Goal: Task Accomplishment & Management: Use online tool/utility

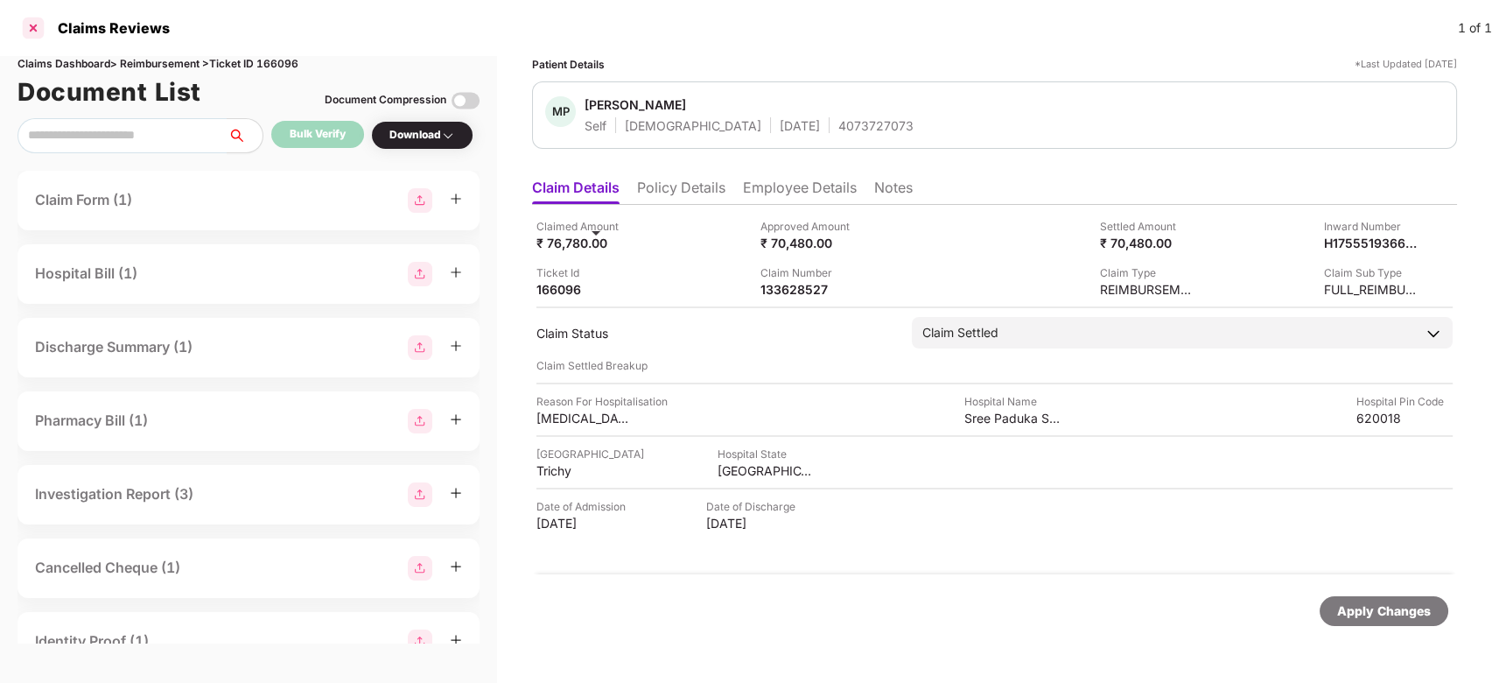
click at [33, 27] on div at bounding box center [33, 28] width 28 height 28
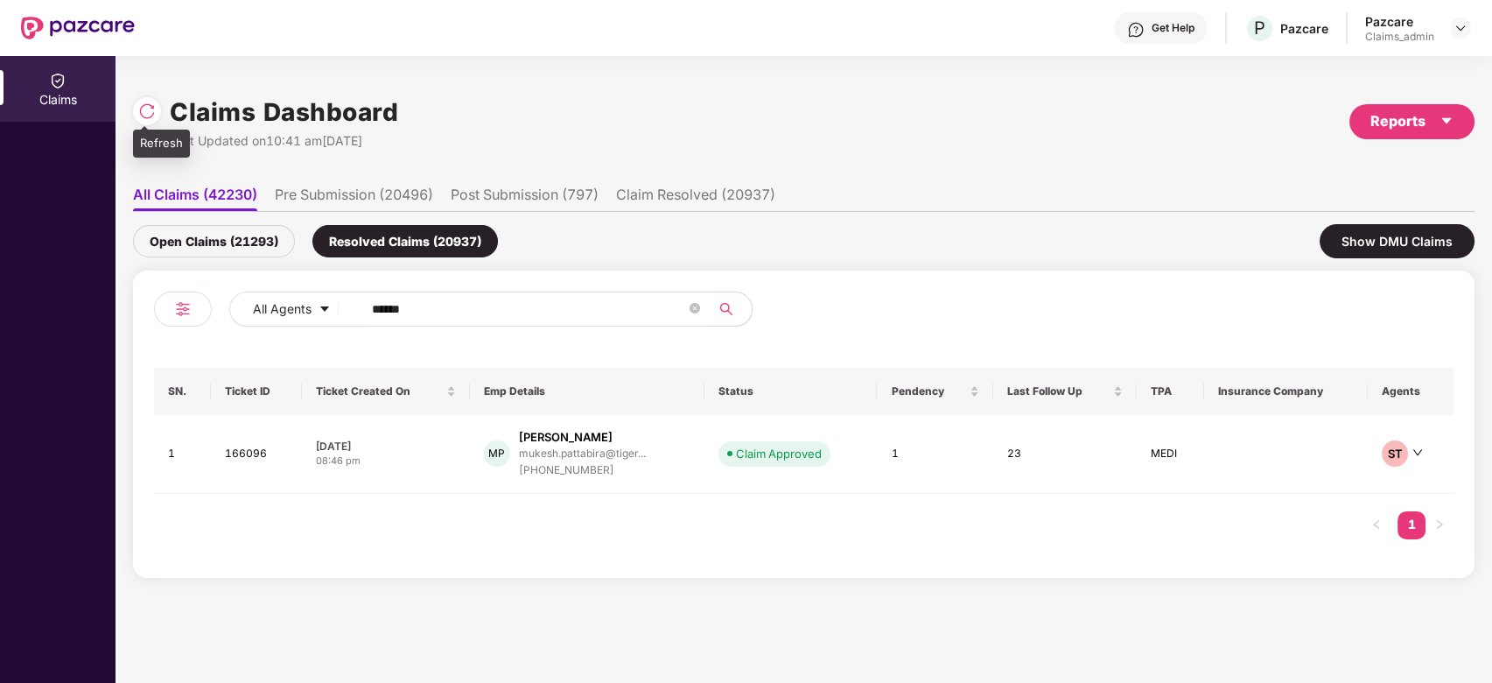
click at [151, 111] on img at bounding box center [147, 111] width 18 height 18
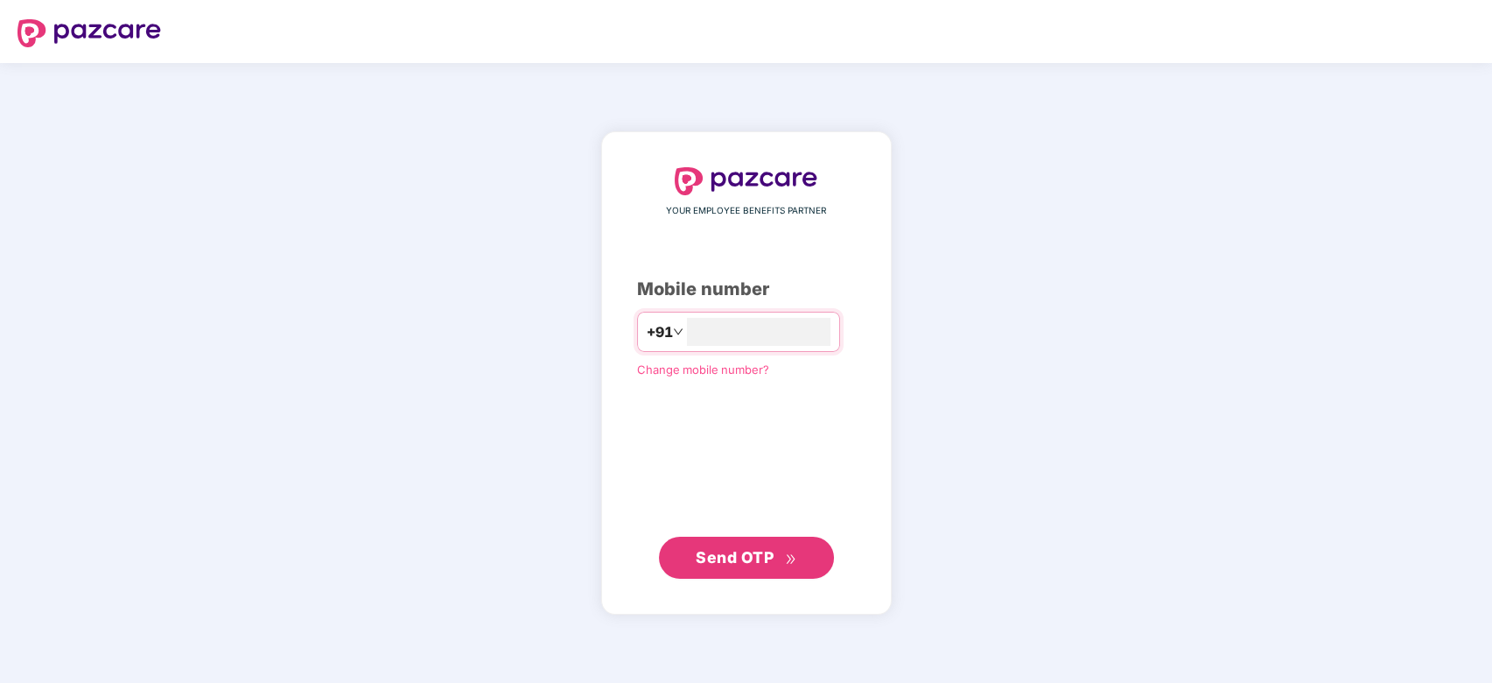
type input "**********"
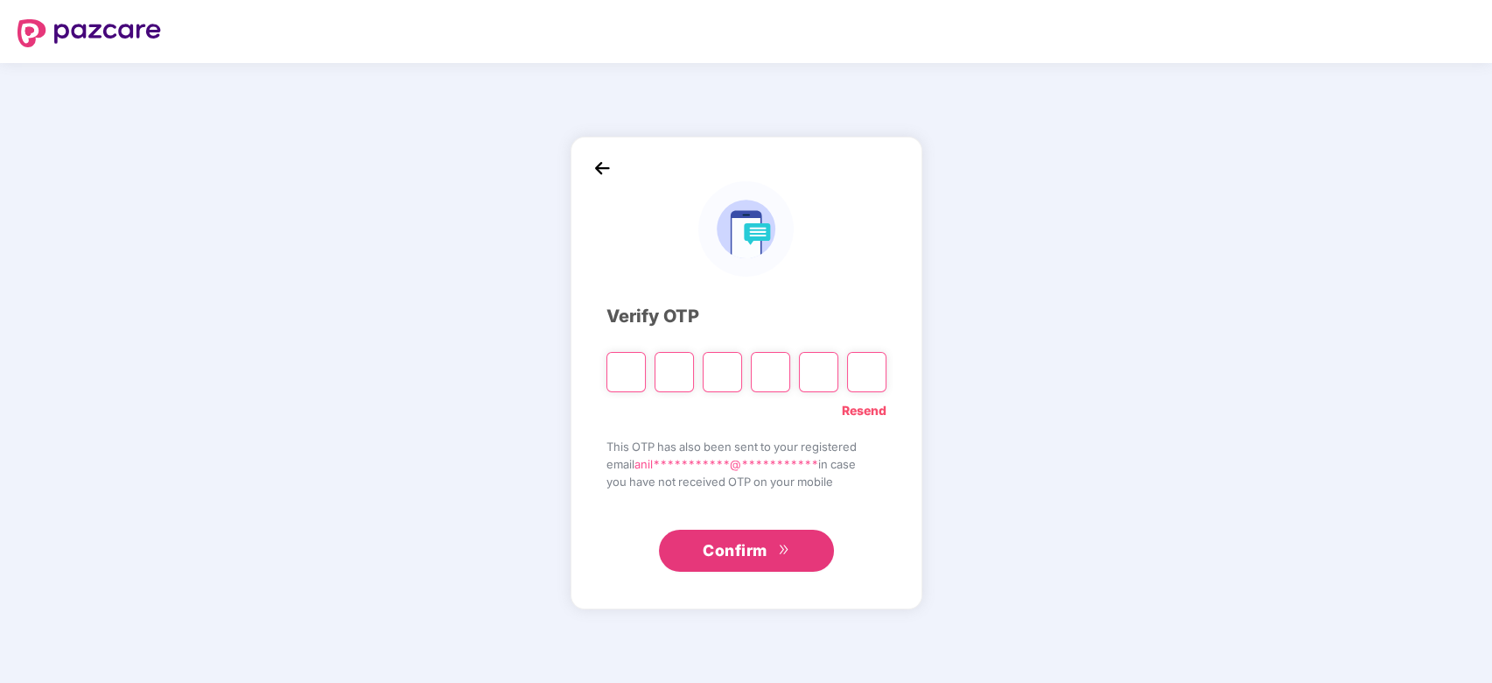
type input "*"
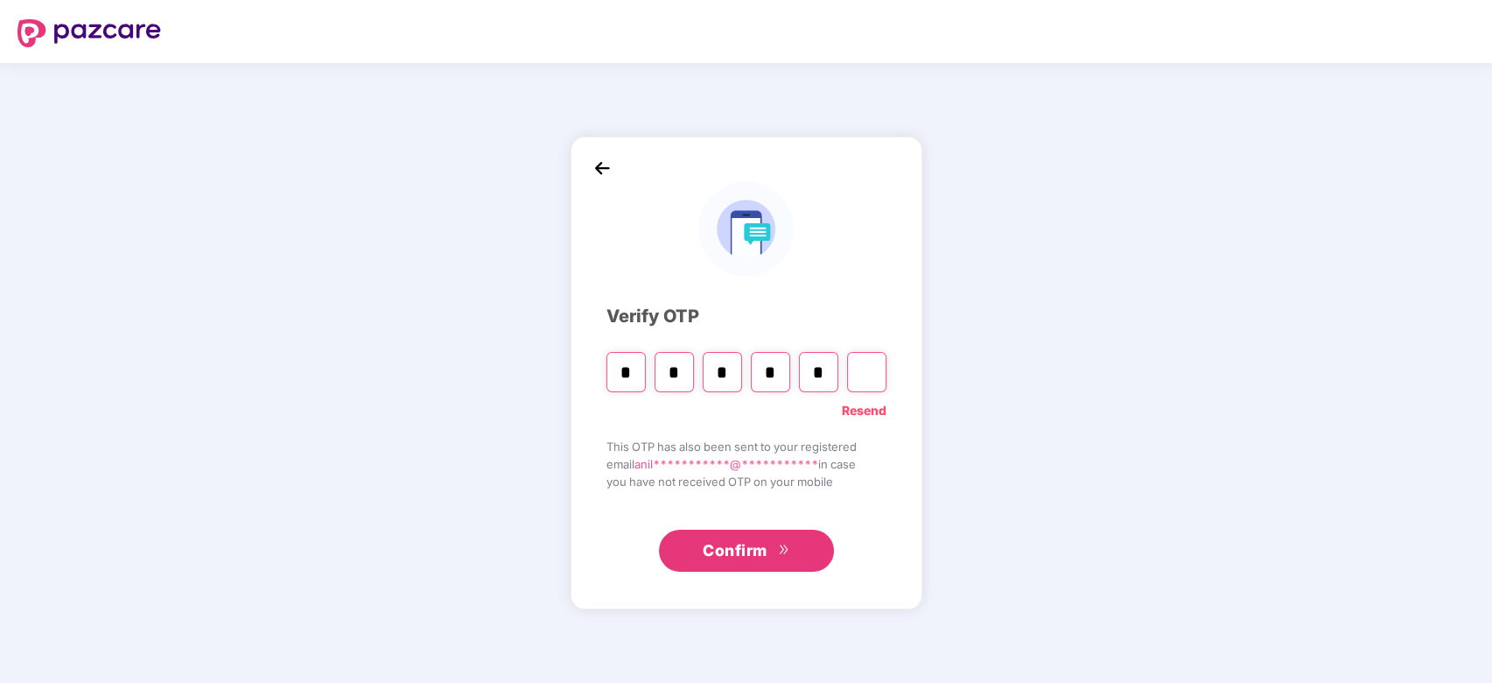
type input "*"
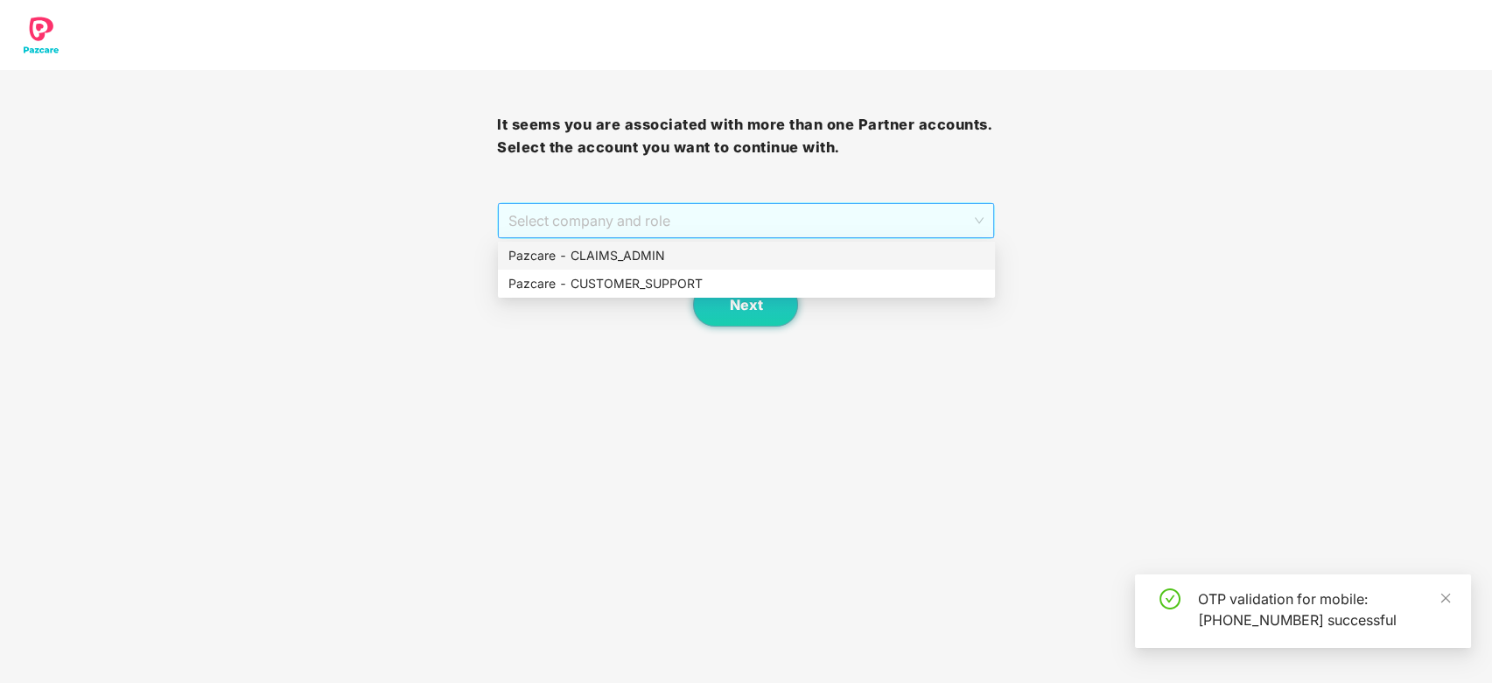
click at [559, 217] on span "Select company and role" at bounding box center [745, 220] width 474 height 33
click at [638, 291] on div "Pazcare - CUSTOMER_SUPPORT" at bounding box center [746, 283] width 476 height 19
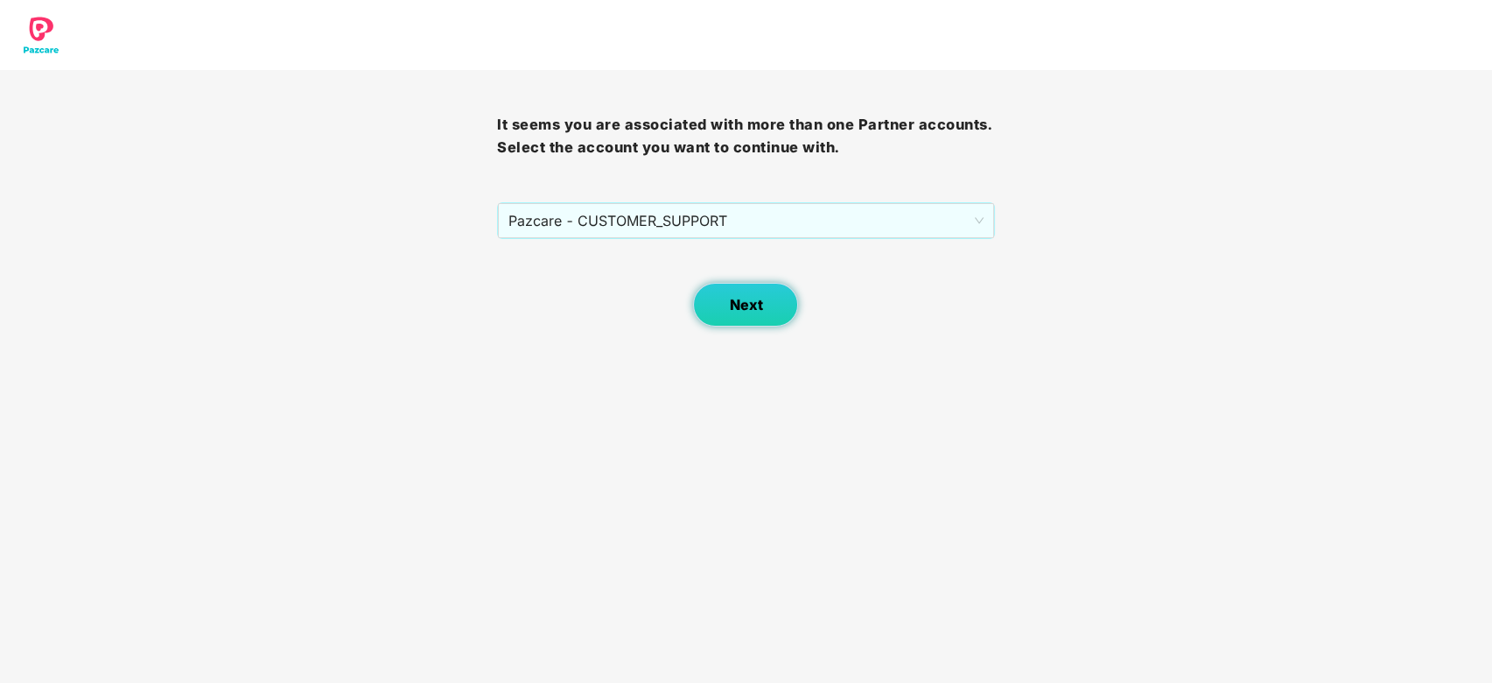
click at [765, 309] on button "Next" at bounding box center [745, 305] width 105 height 44
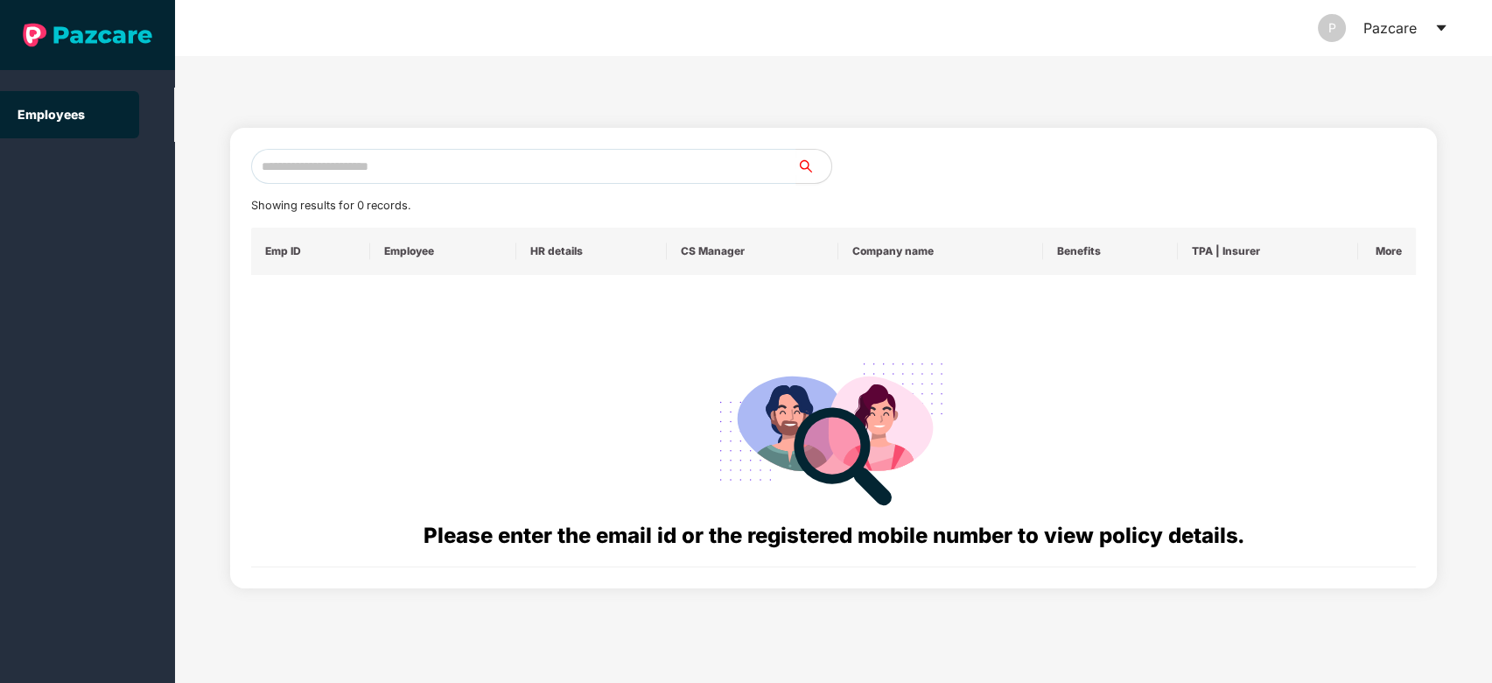
click at [1437, 25] on icon "caret-down" at bounding box center [1441, 28] width 10 height 6
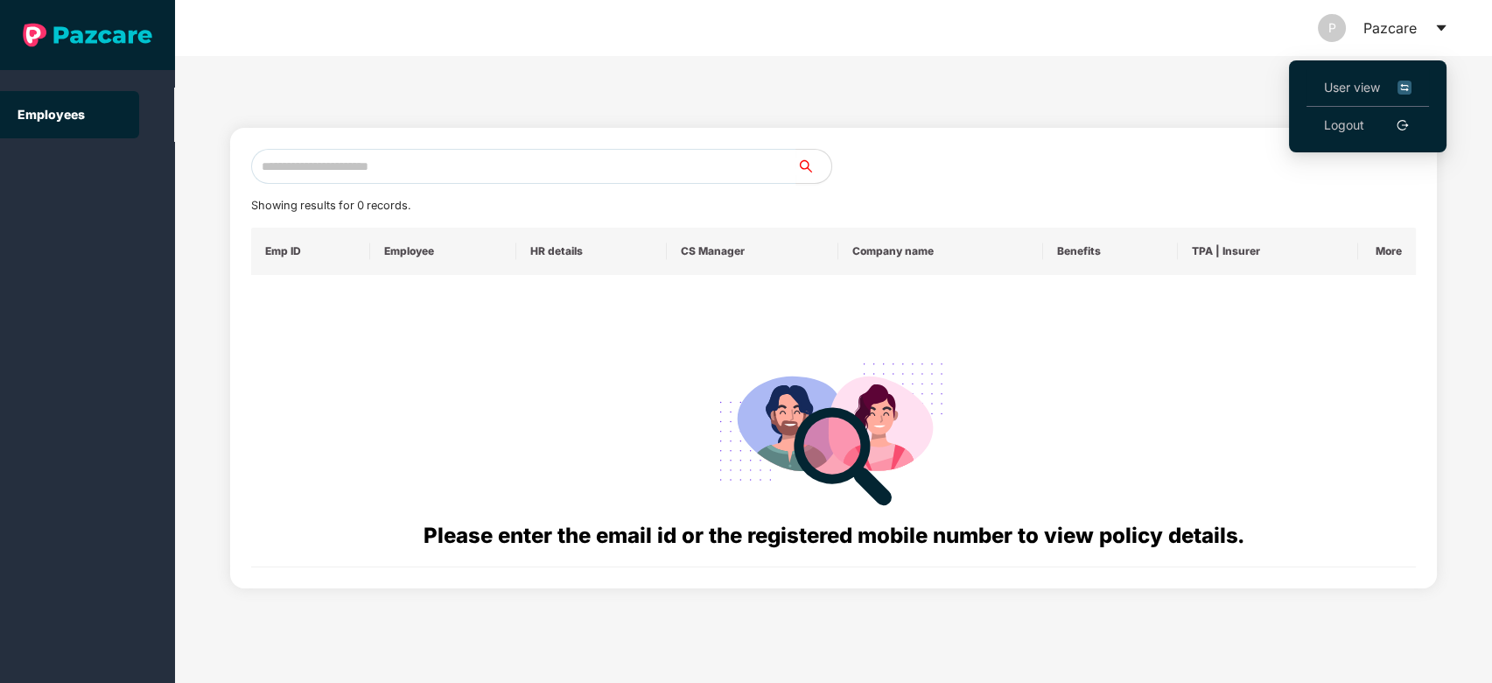
click at [1338, 86] on span "User view" at bounding box center [1368, 87] width 88 height 19
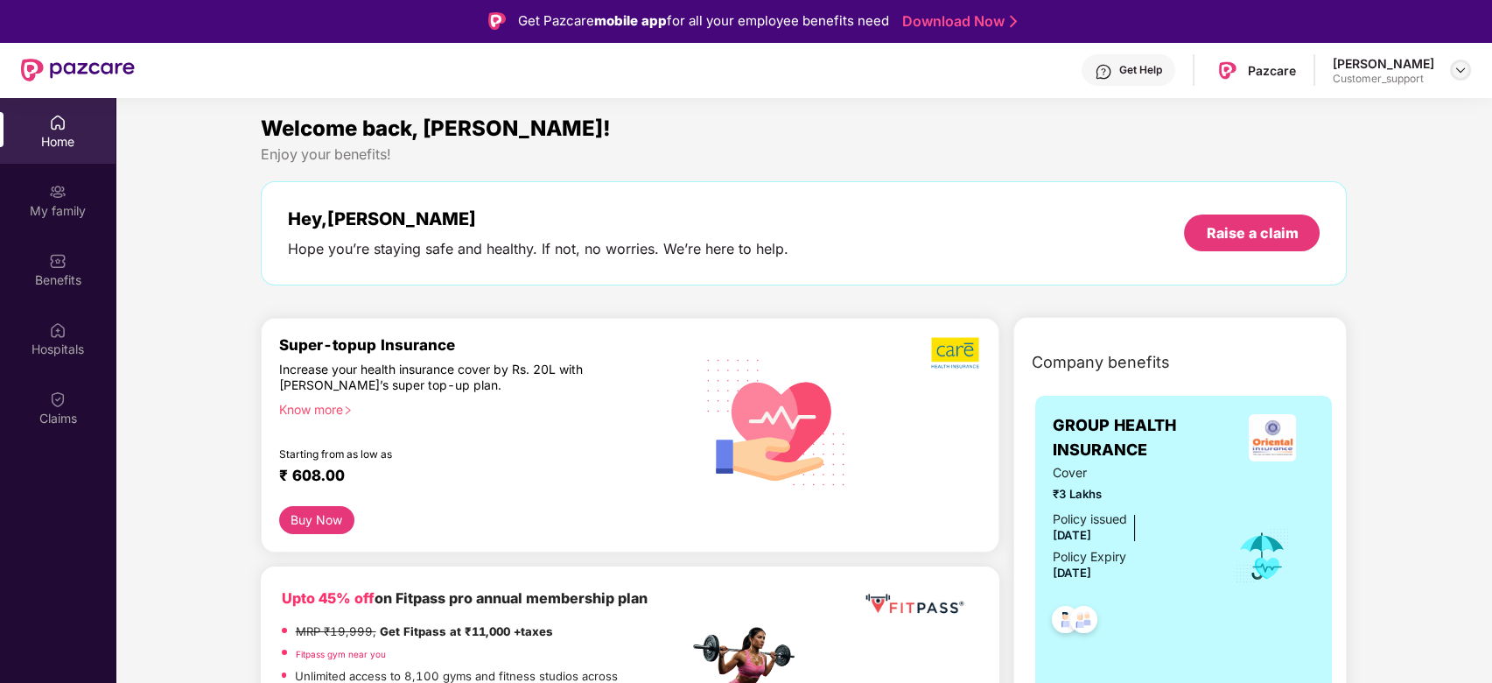
click at [1464, 67] on img at bounding box center [1460, 70] width 14 height 14
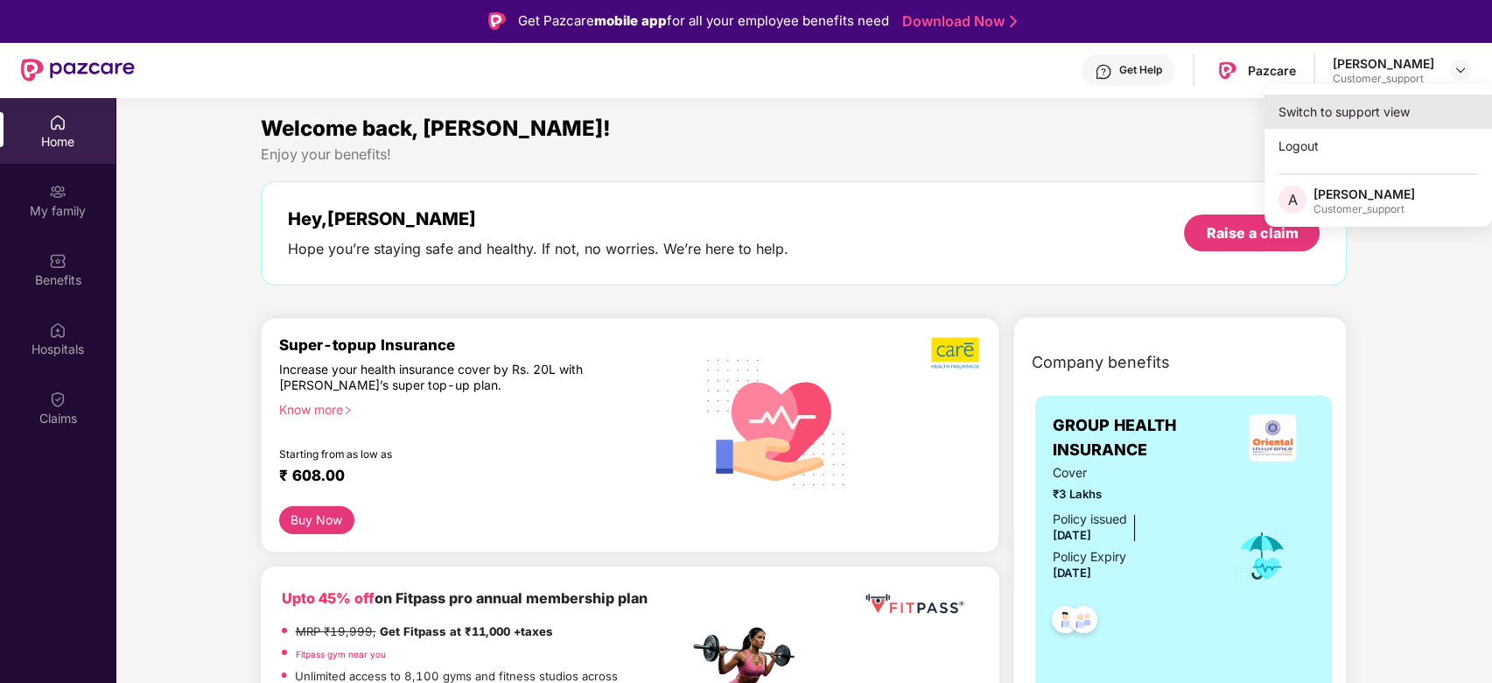
click at [1346, 113] on div "Switch to support view" at bounding box center [1378, 112] width 228 height 34
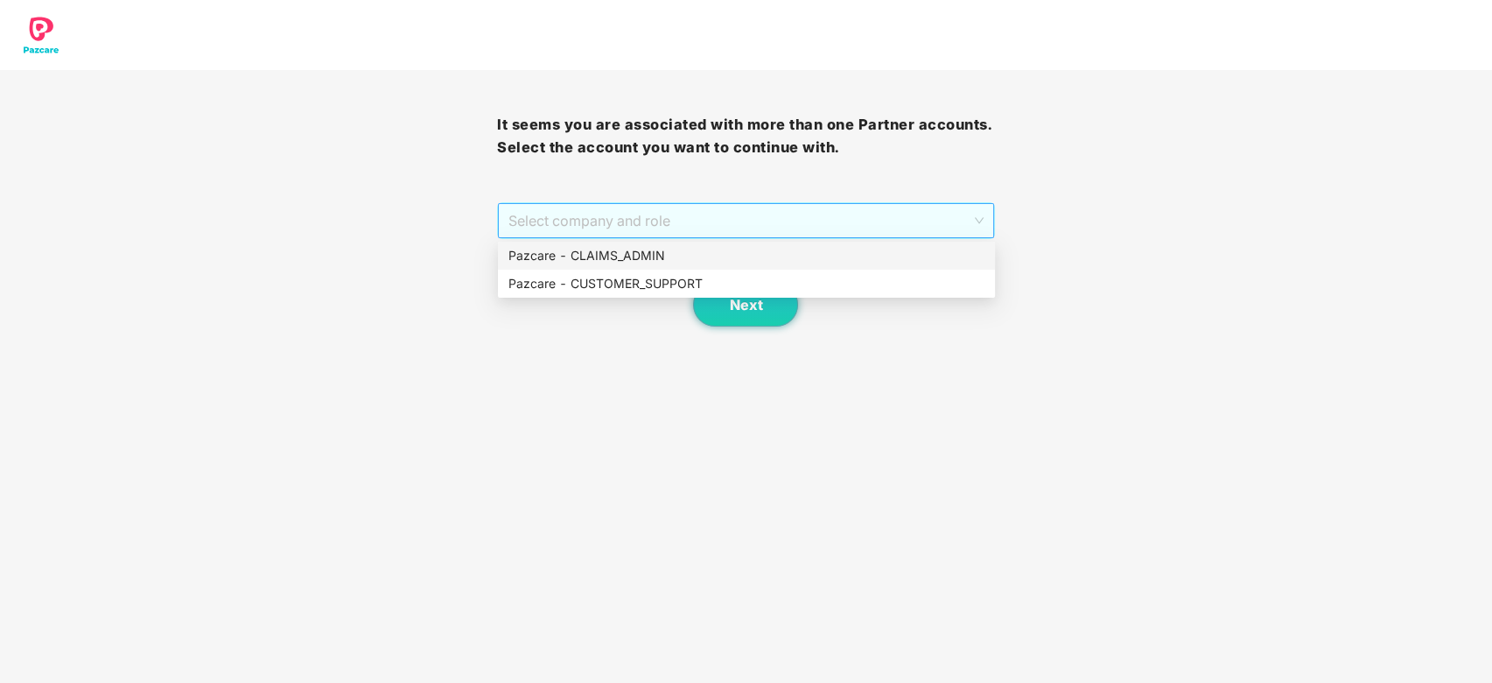
click at [765, 205] on span "Select company and role" at bounding box center [745, 220] width 474 height 33
click at [654, 251] on div "Pazcare - CLAIMS_ADMIN" at bounding box center [746, 255] width 476 height 19
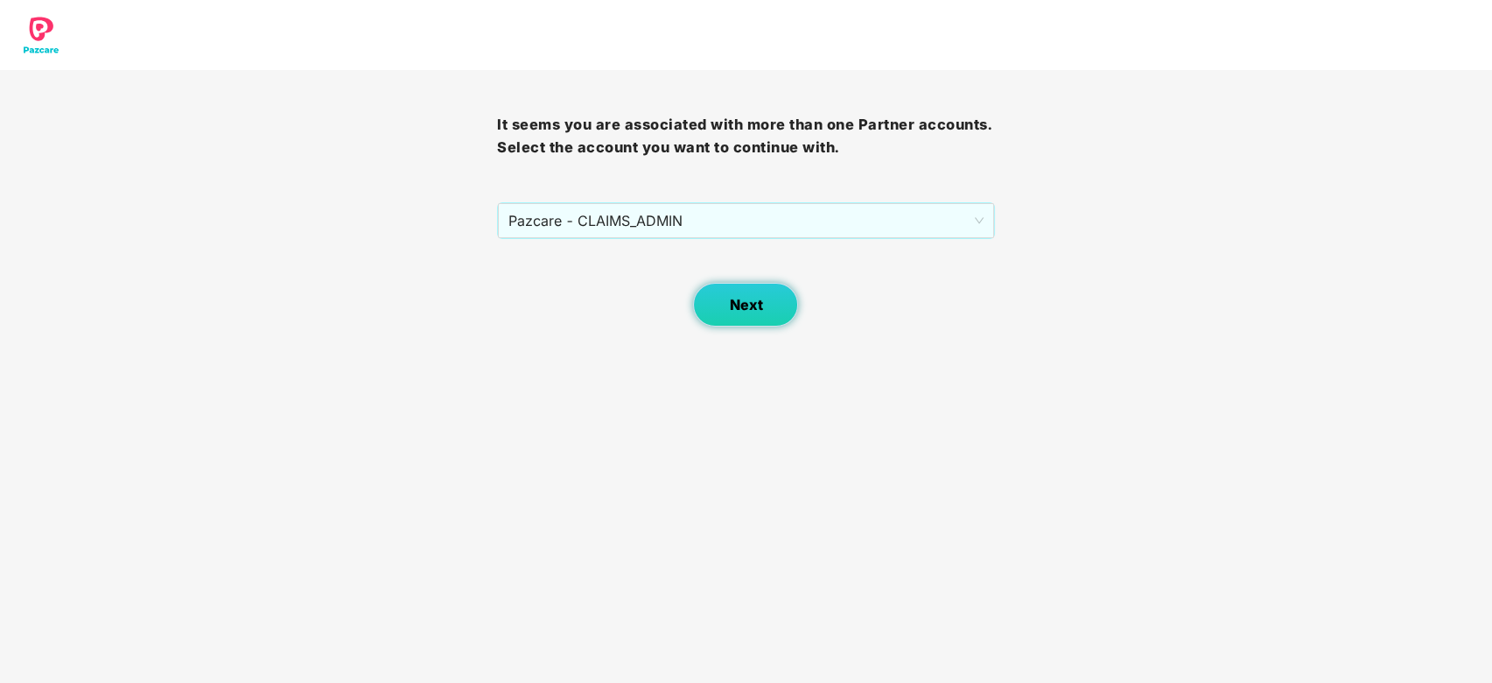
click at [743, 309] on span "Next" at bounding box center [745, 305] width 33 height 17
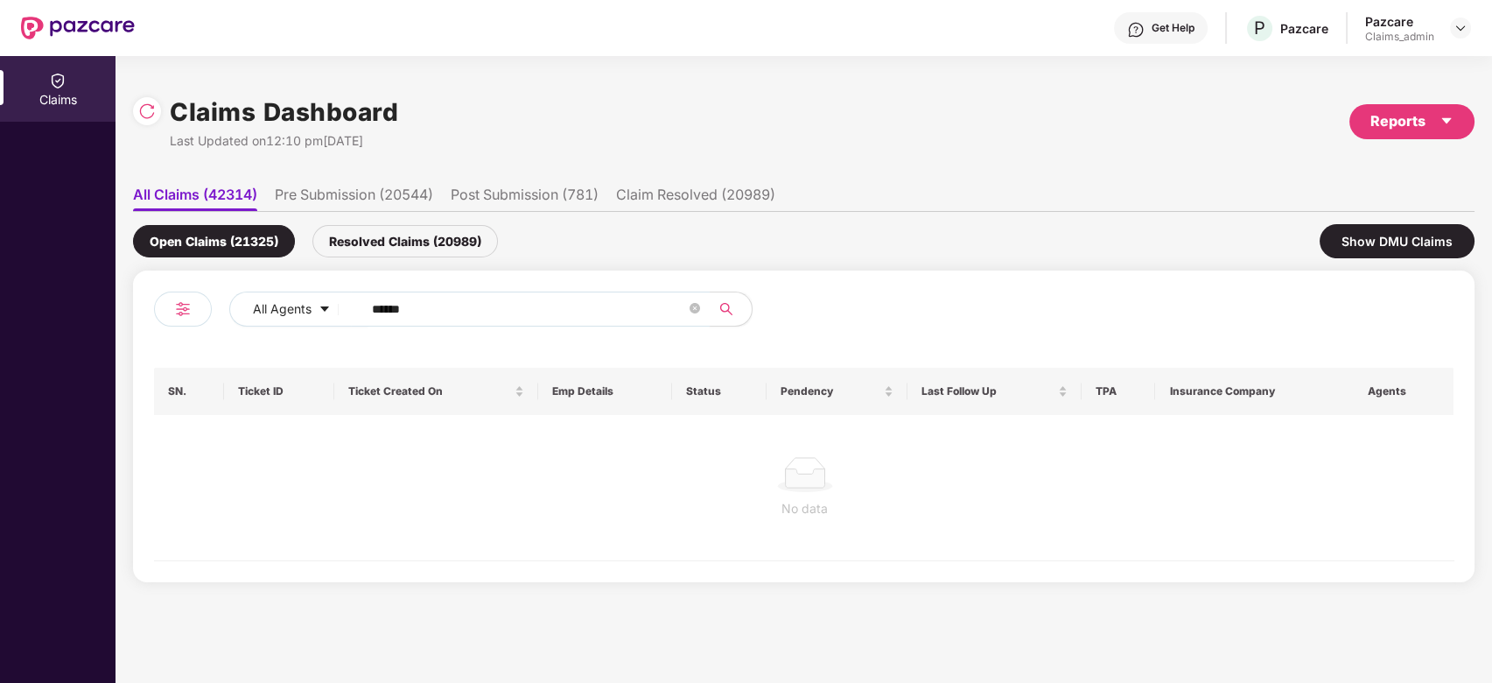
click at [510, 311] on input "******" at bounding box center [529, 309] width 314 height 26
paste input "text"
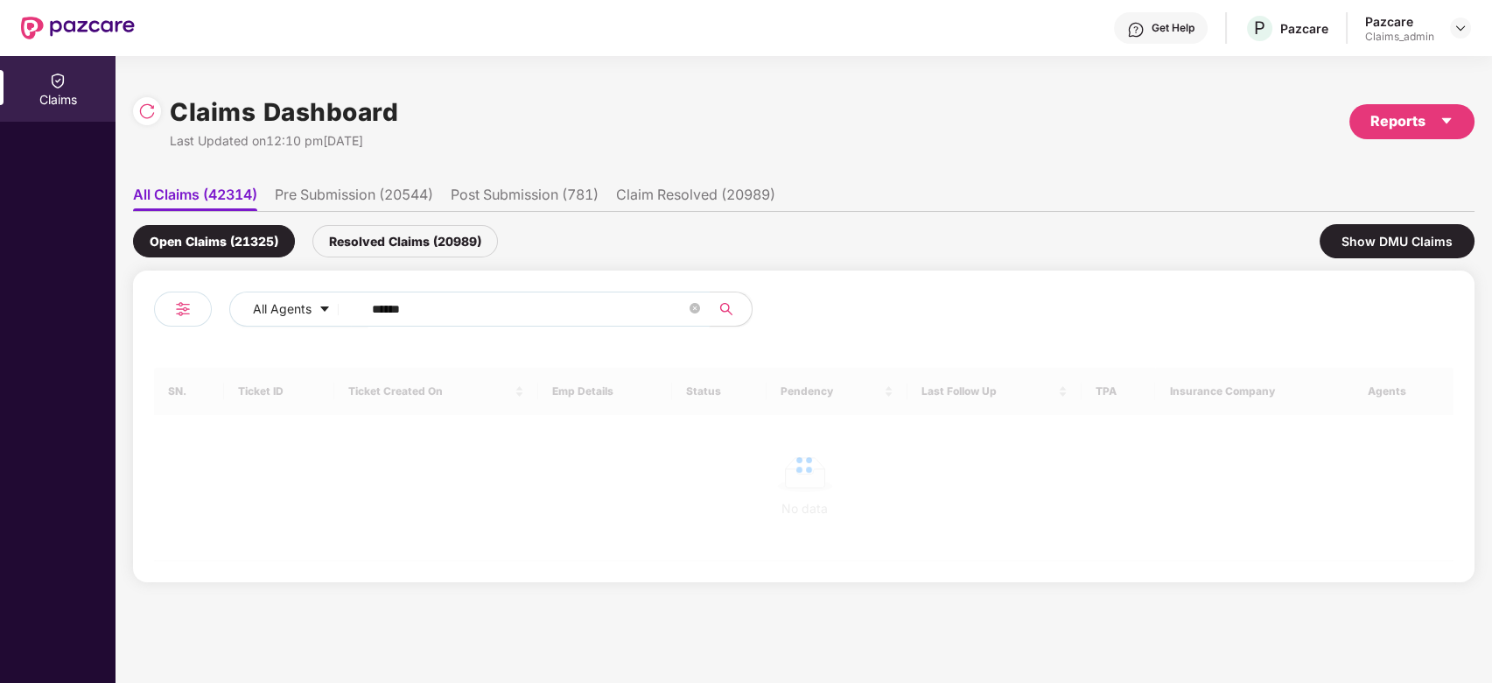
type input "******"
click at [424, 235] on div "Resolved Claims (20989)" at bounding box center [405, 241] width 186 height 32
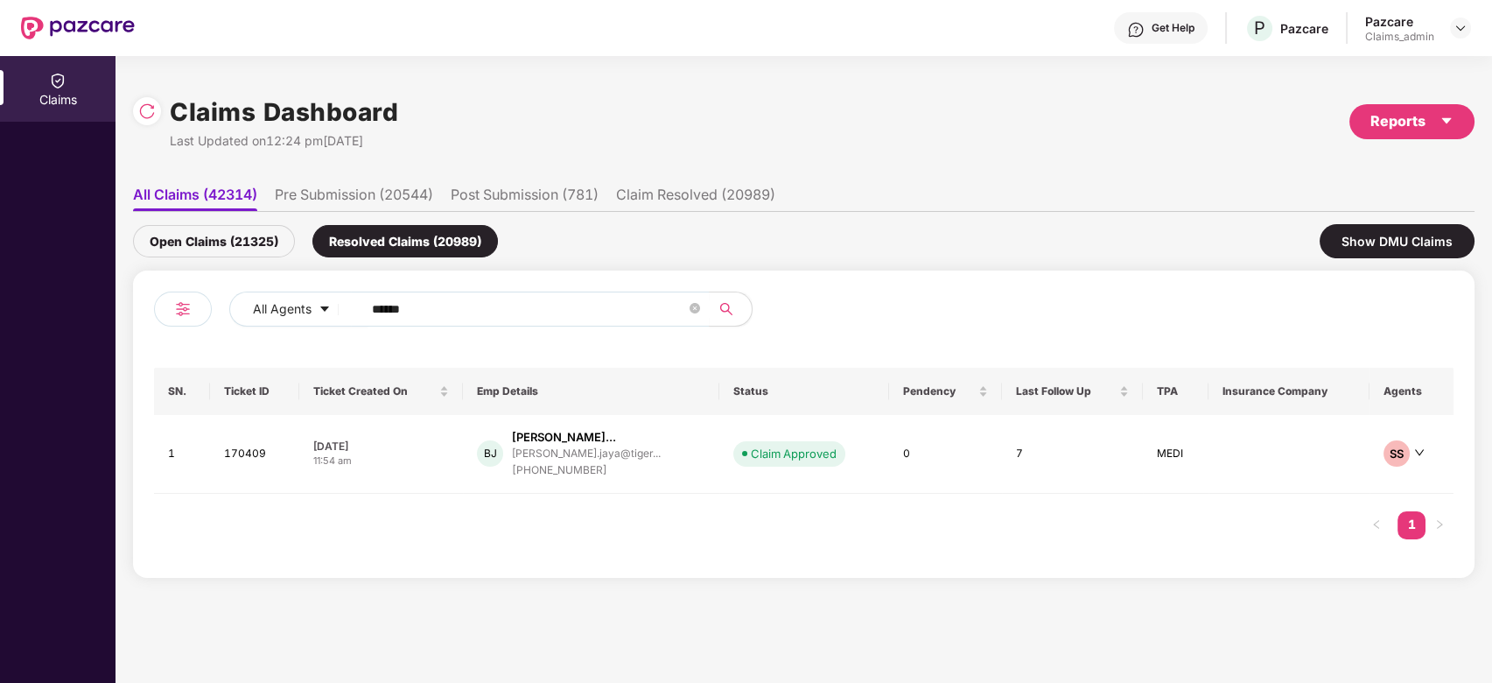
click at [585, 443] on div "Balamurugan Jayachandr..." at bounding box center [564, 437] width 104 height 17
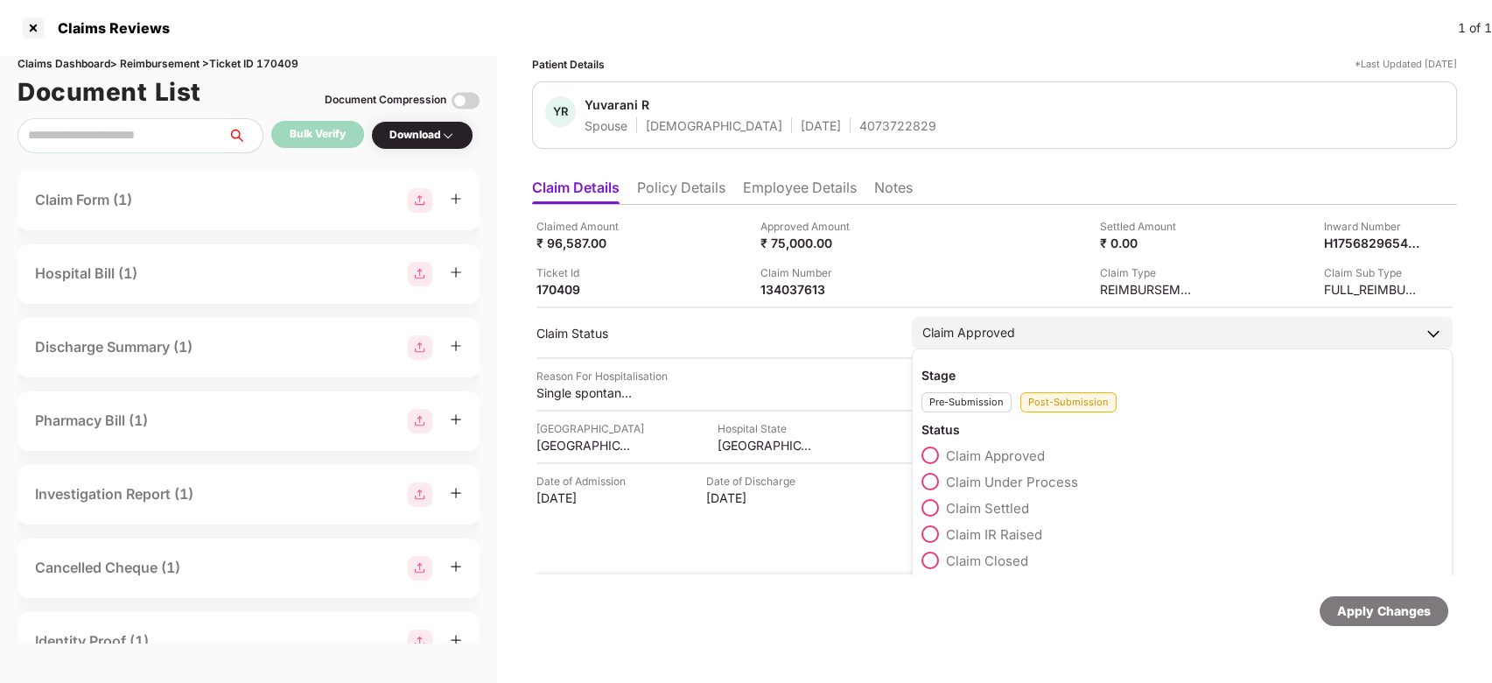
click at [986, 505] on span "Claim Settled" at bounding box center [987, 508] width 83 height 17
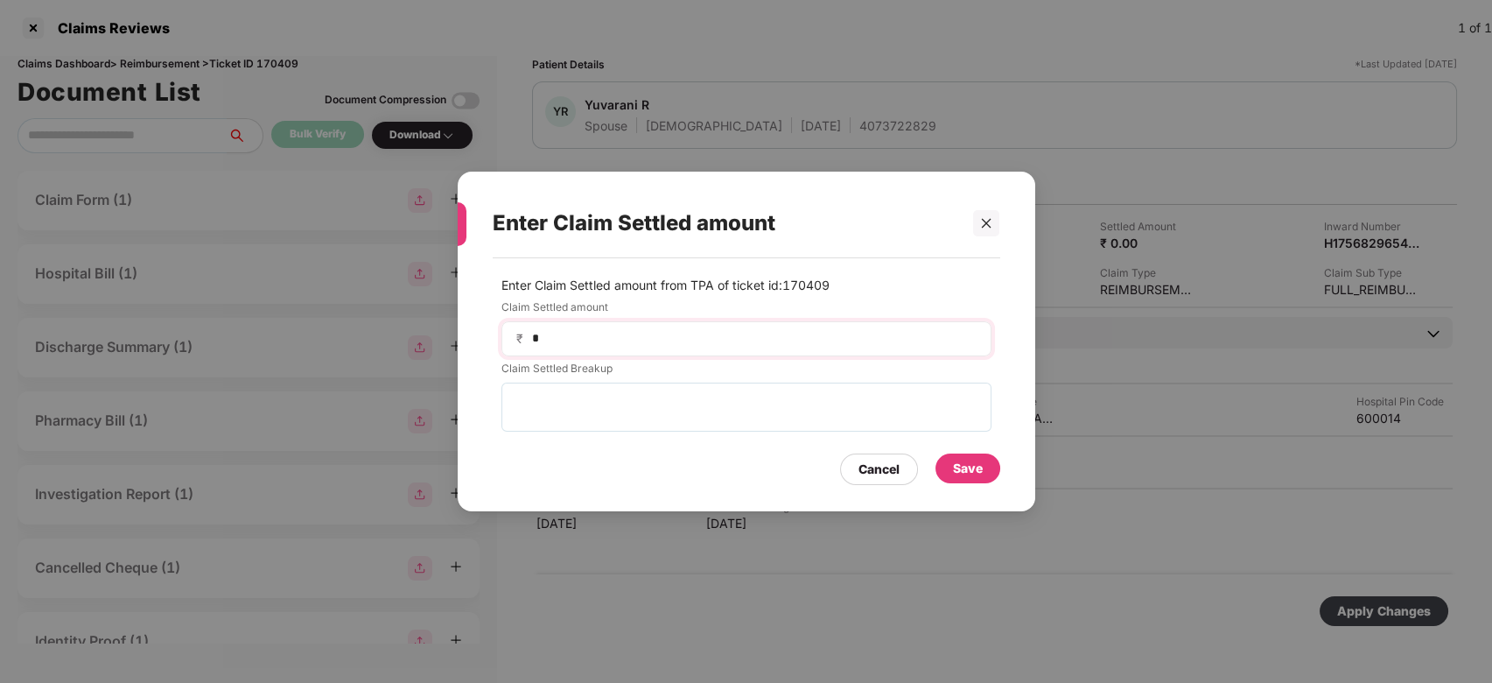
click at [788, 322] on div "₹ *" at bounding box center [746, 338] width 490 height 35
click at [779, 325] on div "₹ *" at bounding box center [746, 338] width 490 height 35
click at [767, 327] on div "₹ *" at bounding box center [746, 338] width 490 height 35
click at [732, 339] on input "*" at bounding box center [753, 338] width 446 height 18
type input "*****"
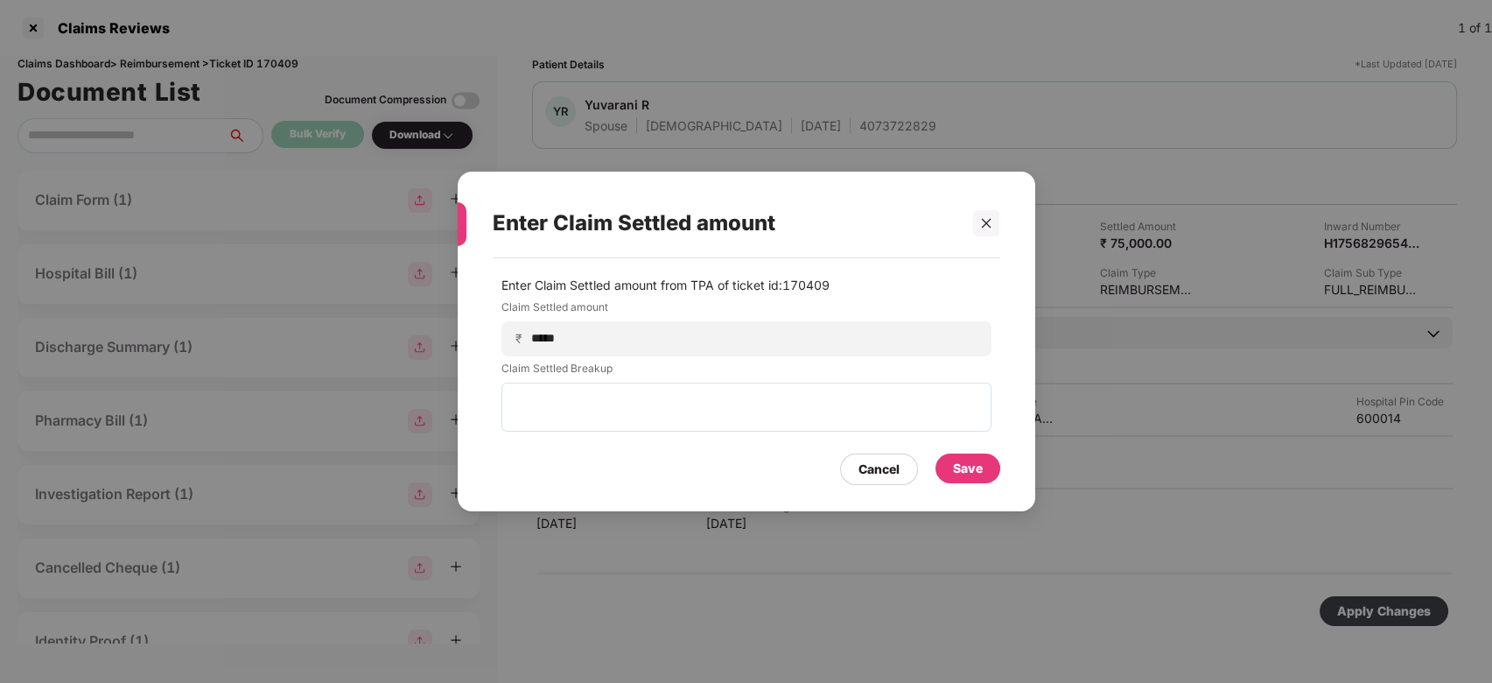
click at [958, 477] on div "Save" at bounding box center [968, 468] width 30 height 19
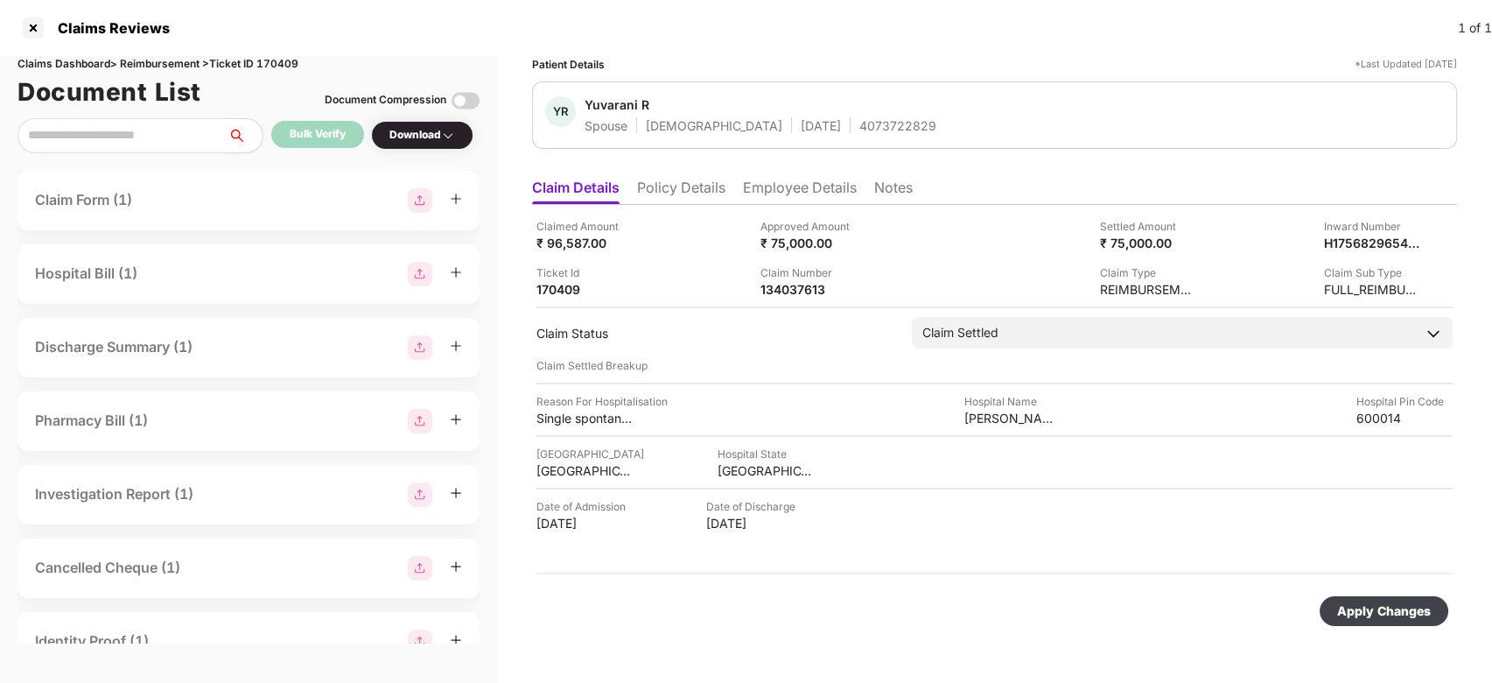
click at [1350, 598] on div "Apply Changes" at bounding box center [1384, 611] width 129 height 30
